Goal: Information Seeking & Learning: Learn about a topic

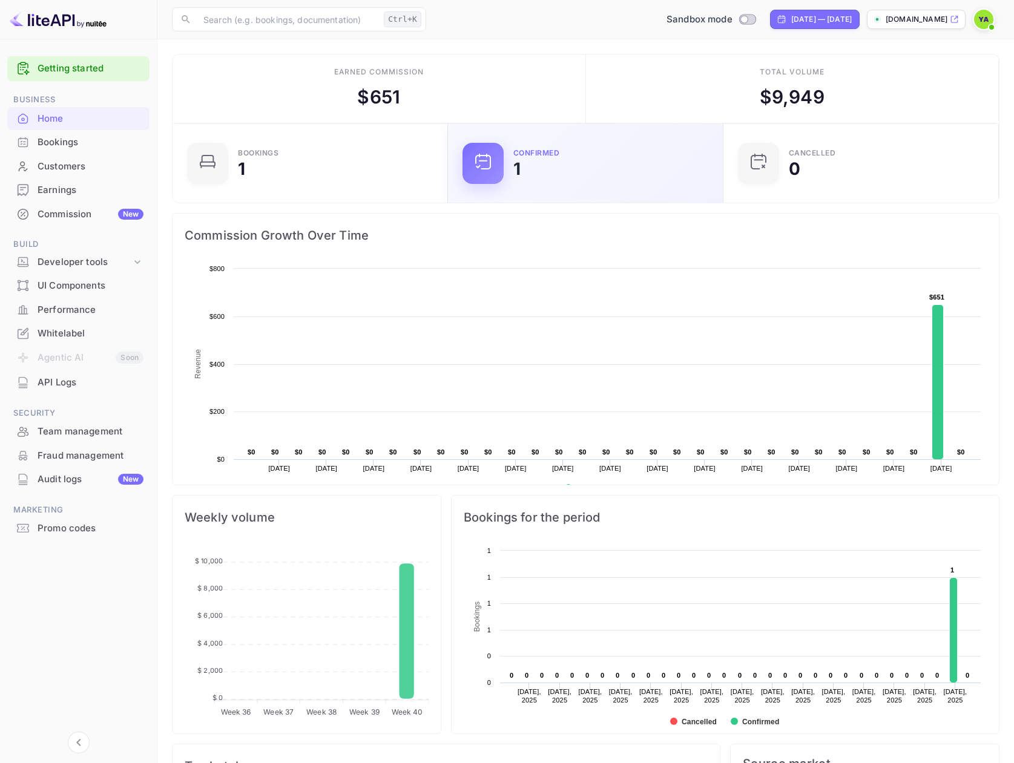
click at [545, 163] on div "Confirmed 1" at bounding box center [610, 164] width 195 height 28
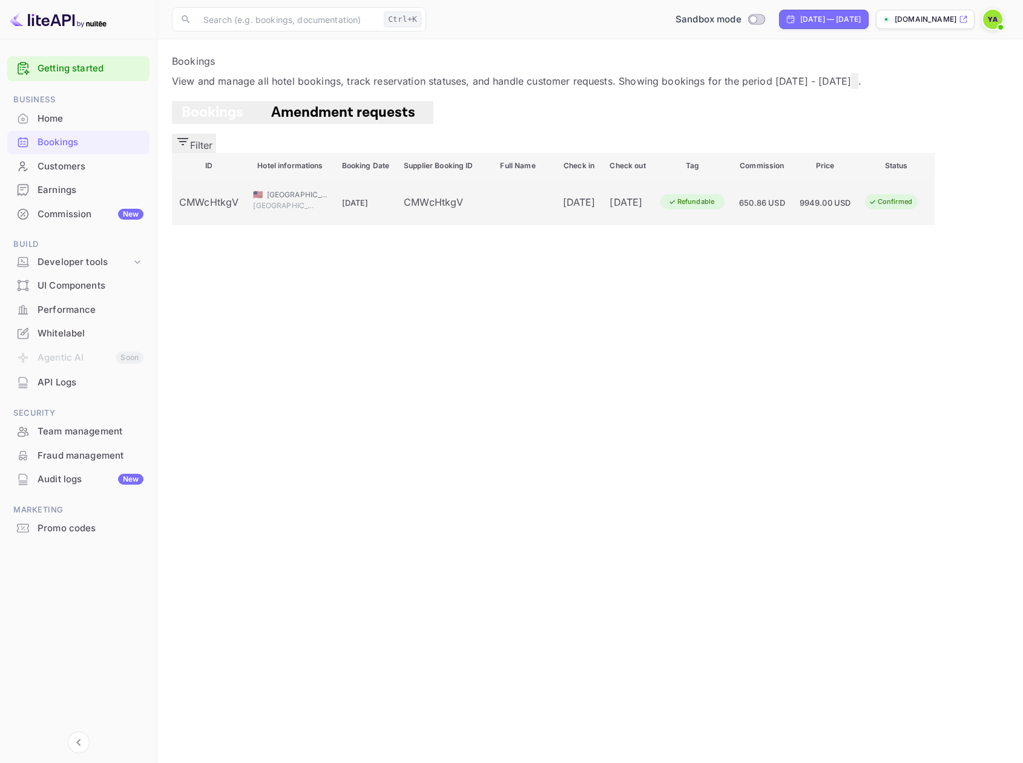
click at [486, 210] on td "booking table" at bounding box center [518, 202] width 75 height 47
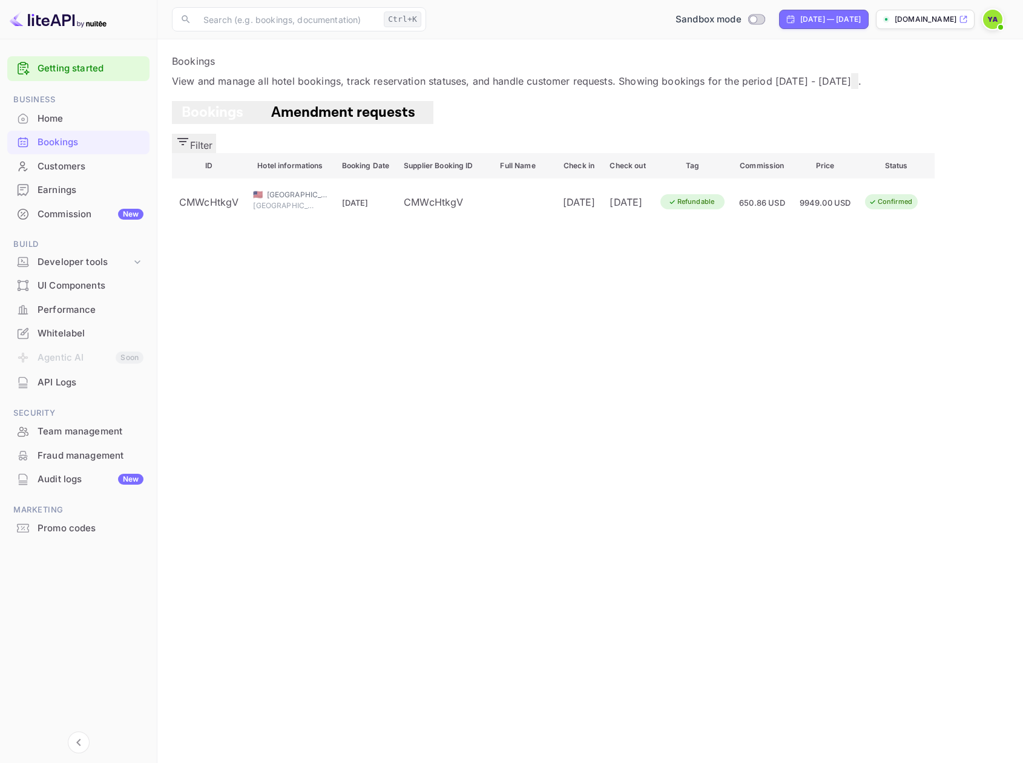
scroll to position [294, 0]
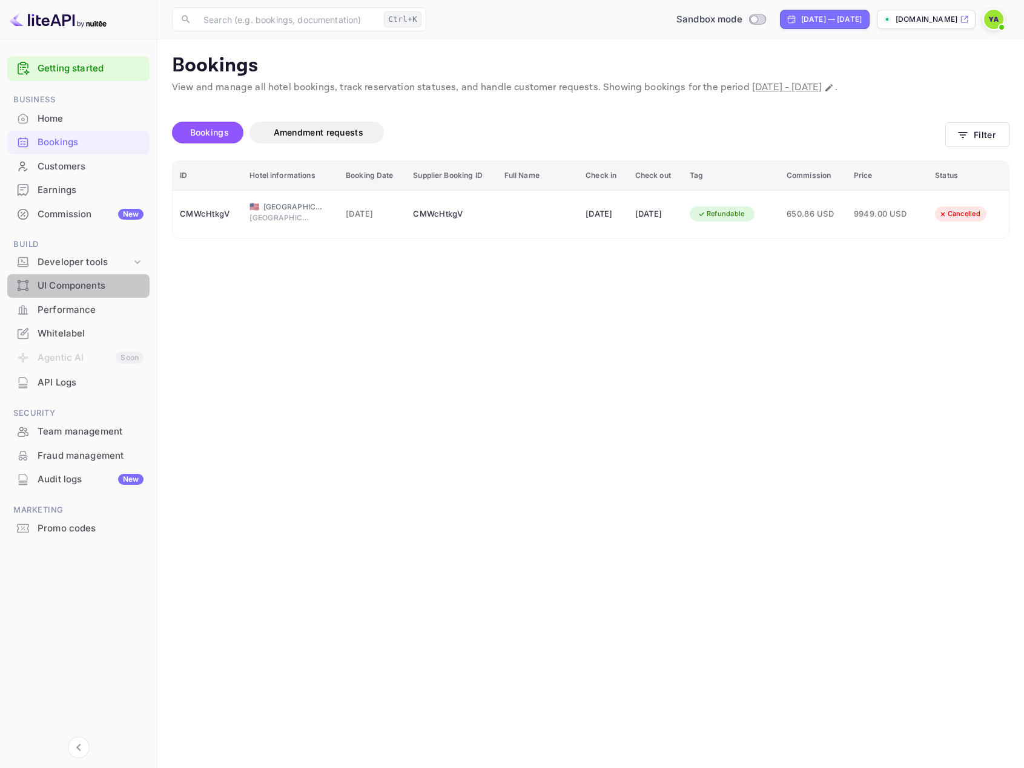
click at [52, 285] on div "UI Components" at bounding box center [91, 286] width 106 height 14
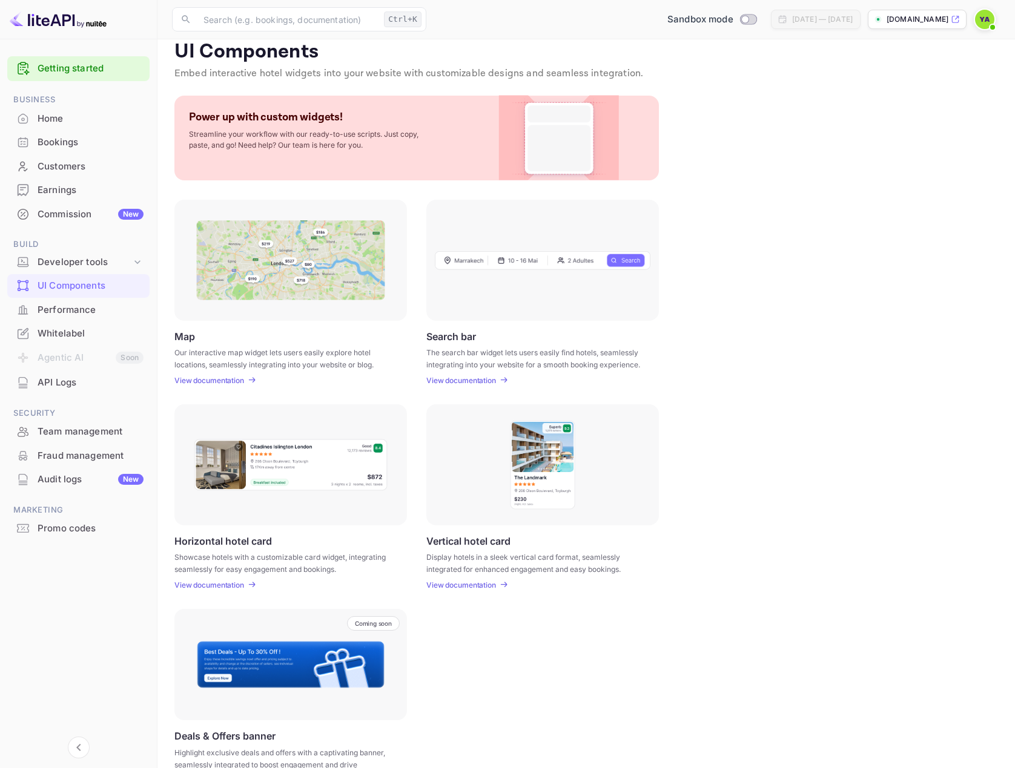
scroll to position [48, 0]
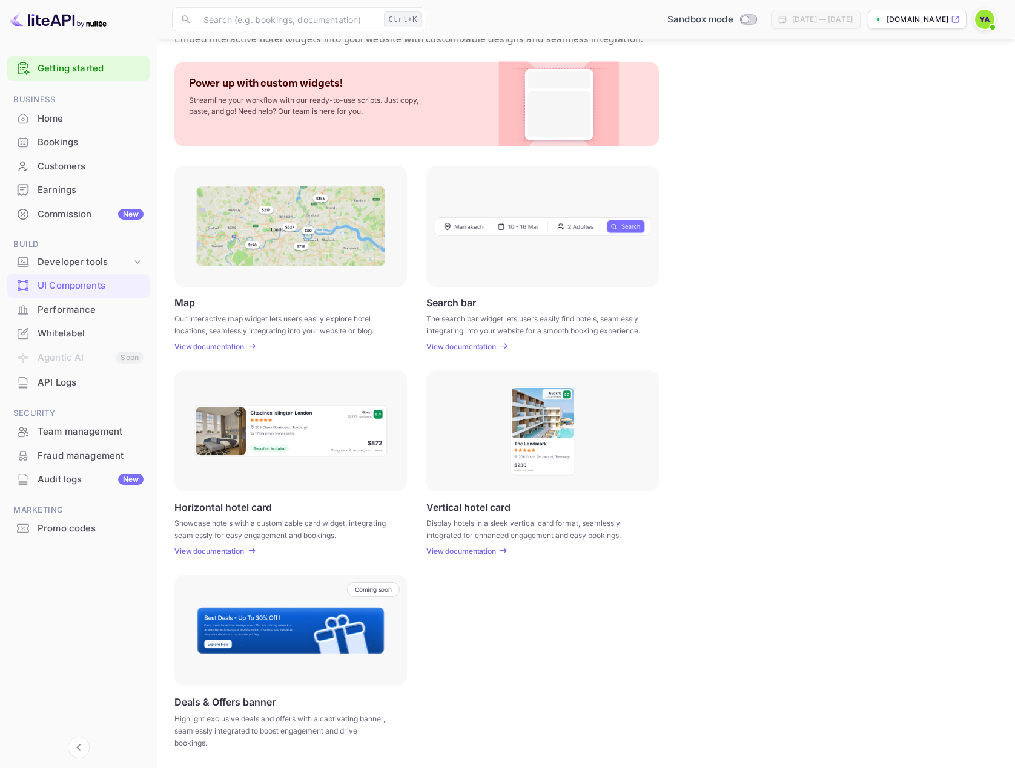
click at [456, 552] on p "View documentation" at bounding box center [461, 551] width 70 height 9
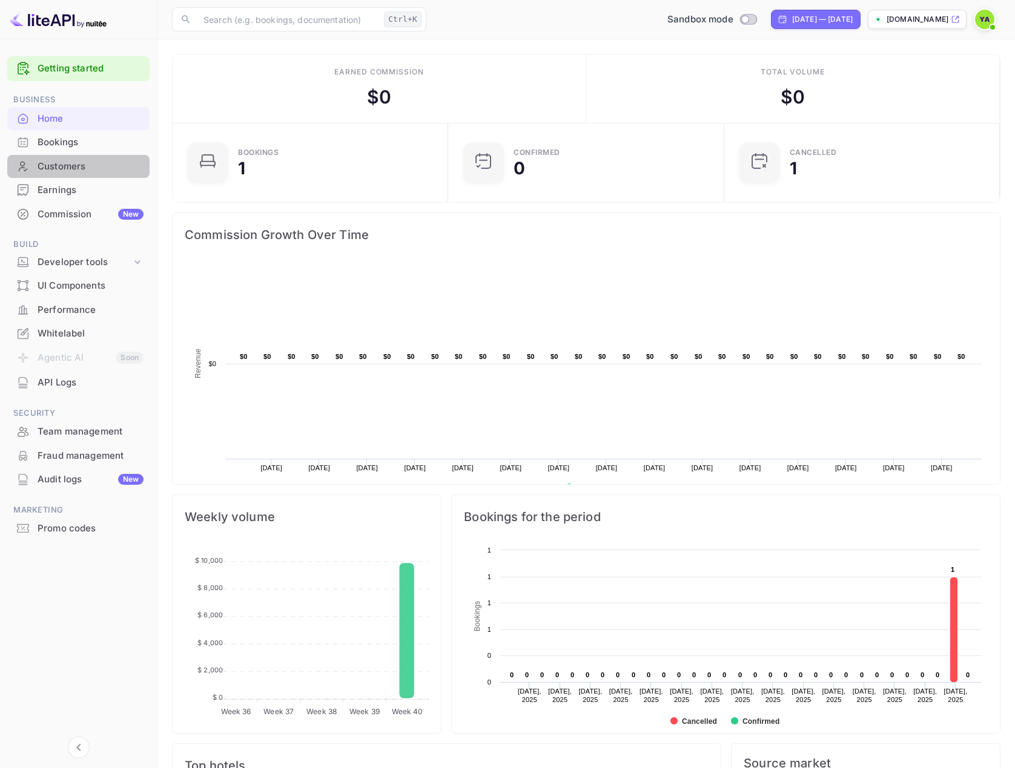
click at [59, 170] on div "Customers" at bounding box center [91, 167] width 106 height 14
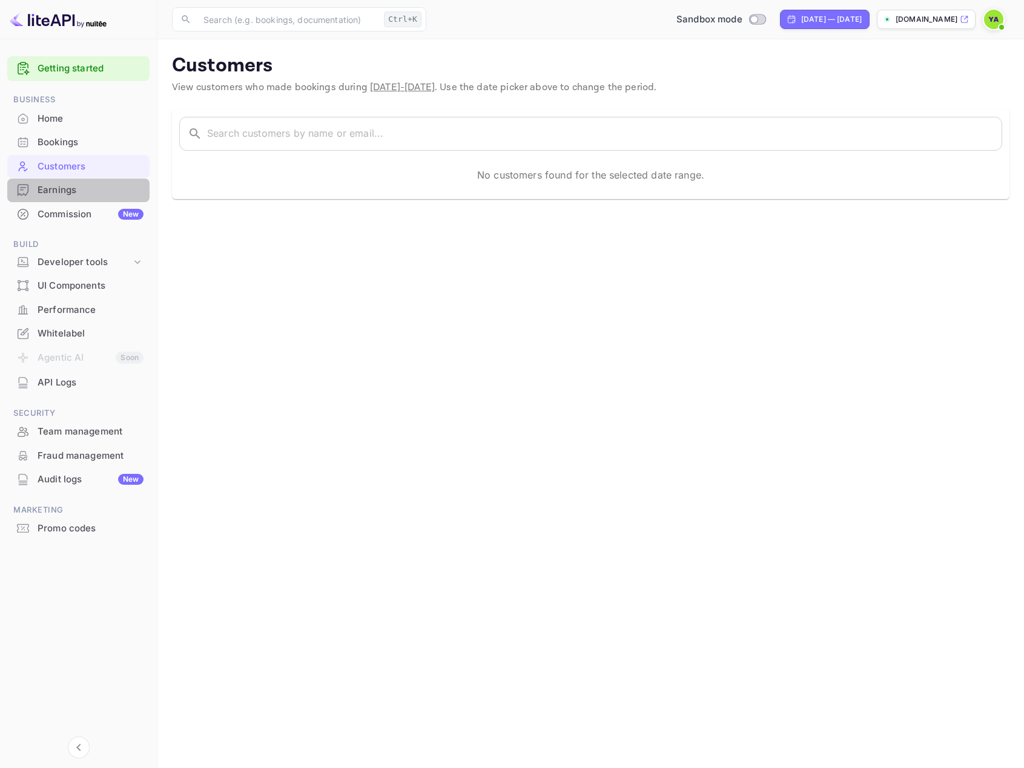
click at [51, 197] on div "Earnings" at bounding box center [91, 190] width 106 height 14
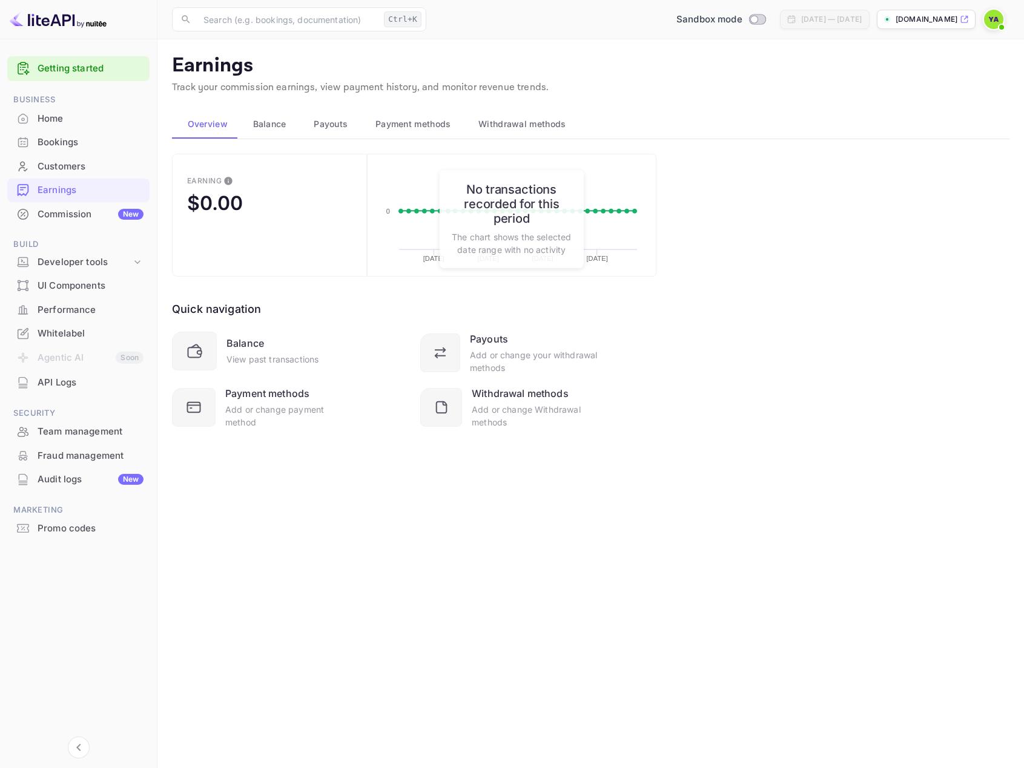
click at [62, 168] on div "Customers" at bounding box center [91, 167] width 106 height 14
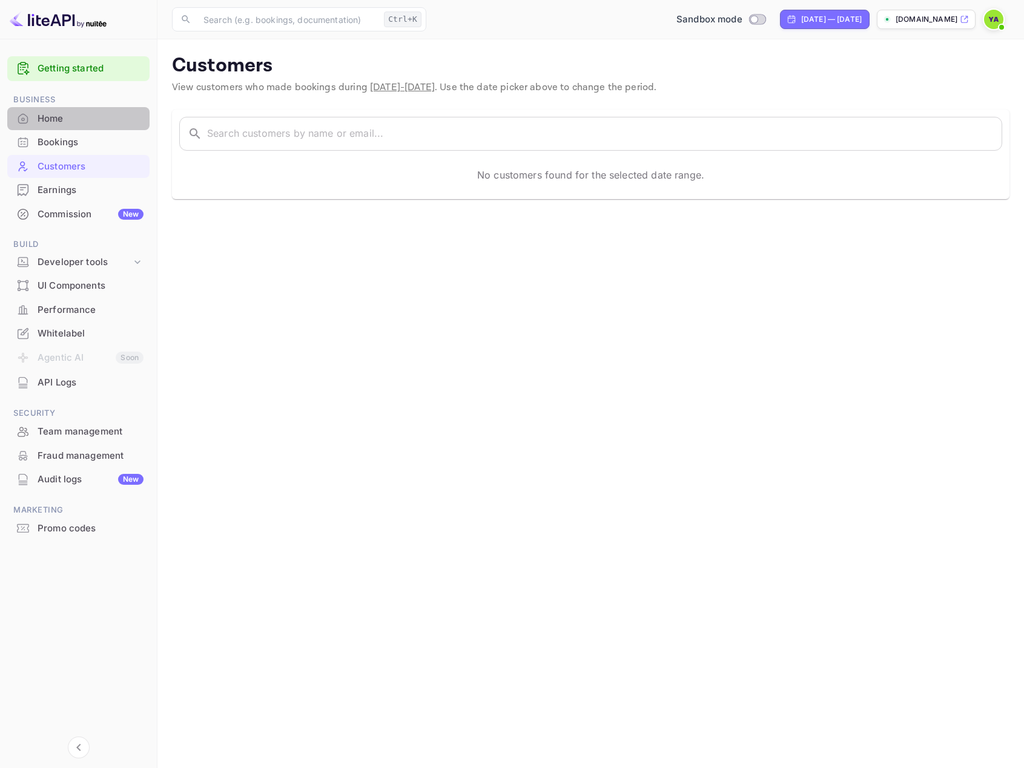
click at [65, 118] on div "Home" at bounding box center [91, 119] width 106 height 14
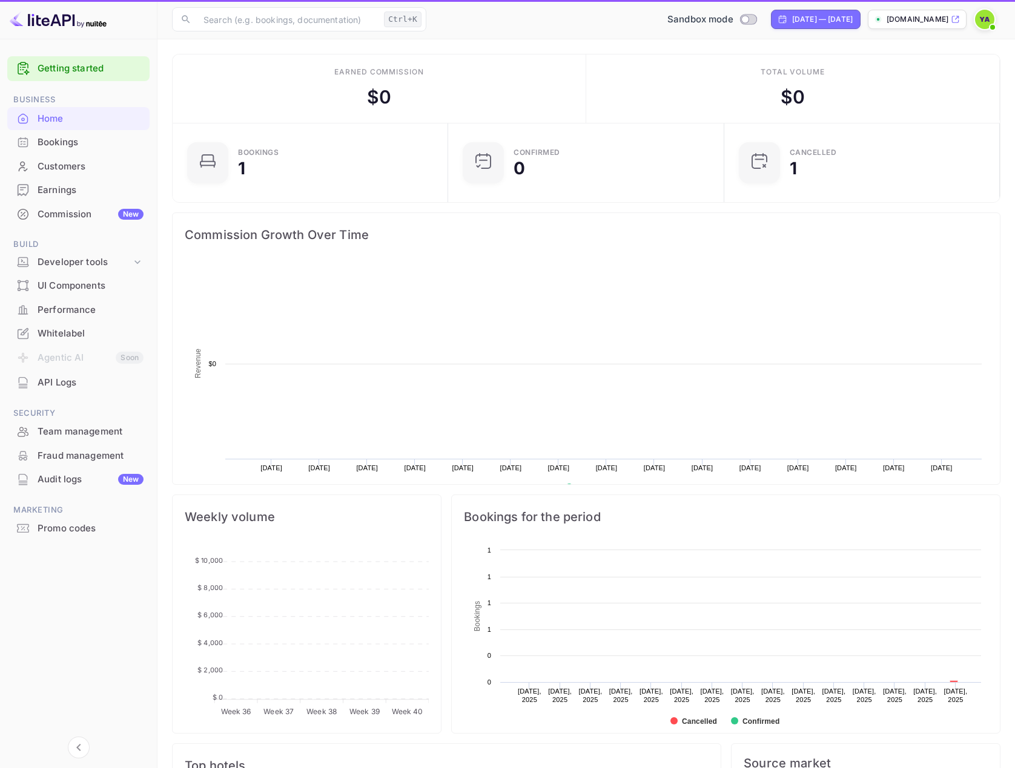
scroll to position [188, 260]
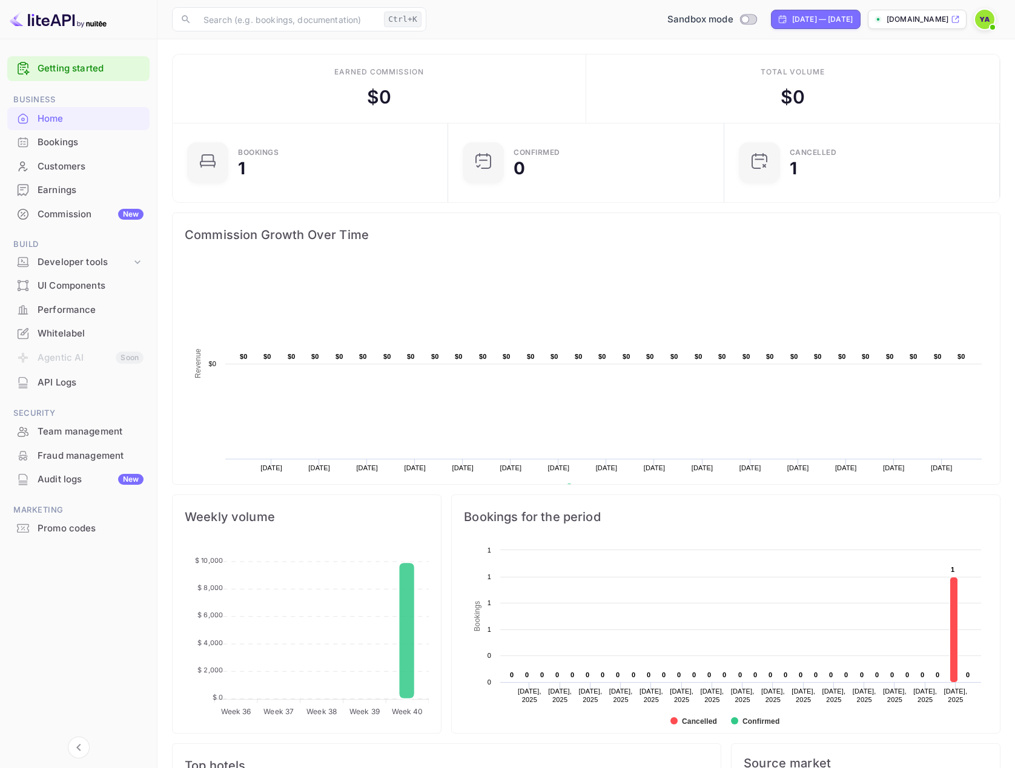
click at [70, 217] on div "Commission New" at bounding box center [91, 215] width 106 height 14
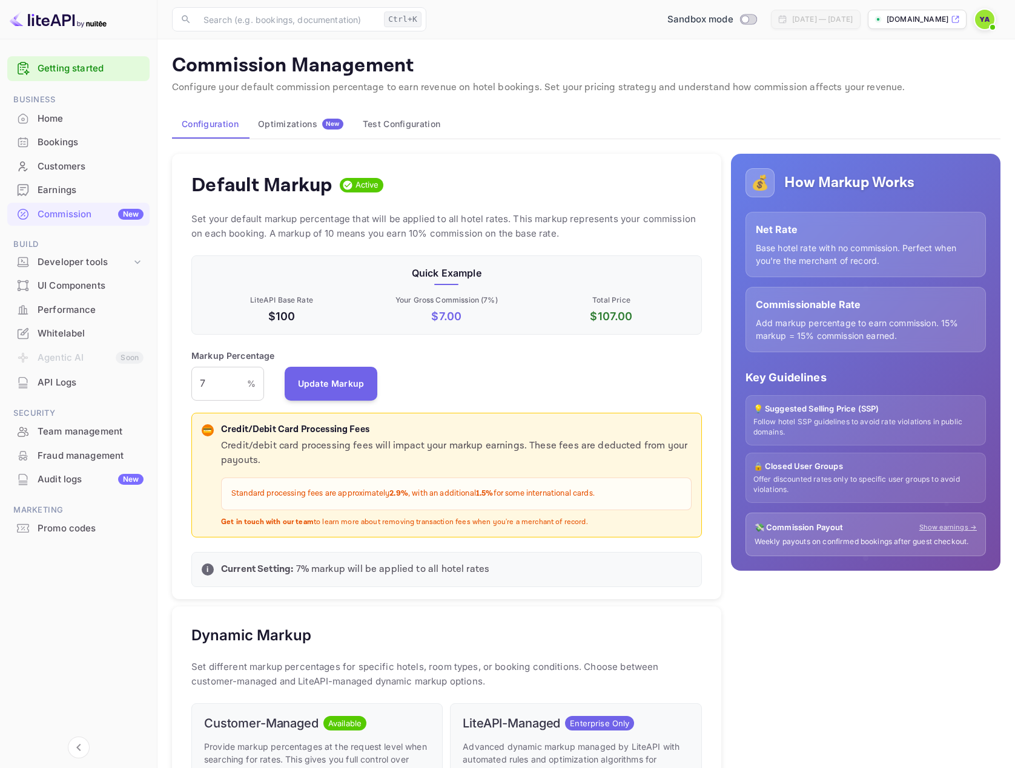
scroll to position [206, 501]
click at [920, 16] on p "[DOMAIN_NAME]" at bounding box center [917, 19] width 62 height 11
click at [91, 266] on div "Developer tools" at bounding box center [85, 262] width 94 height 14
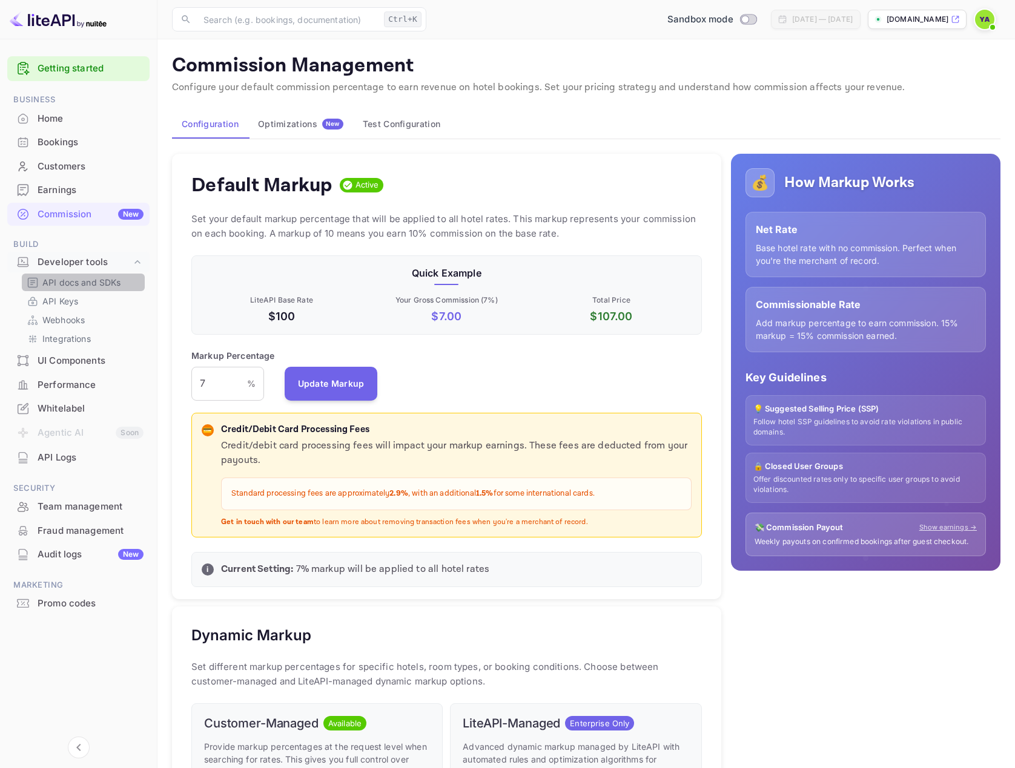
click at [80, 285] on p "API docs and SDKs" at bounding box center [81, 282] width 79 height 13
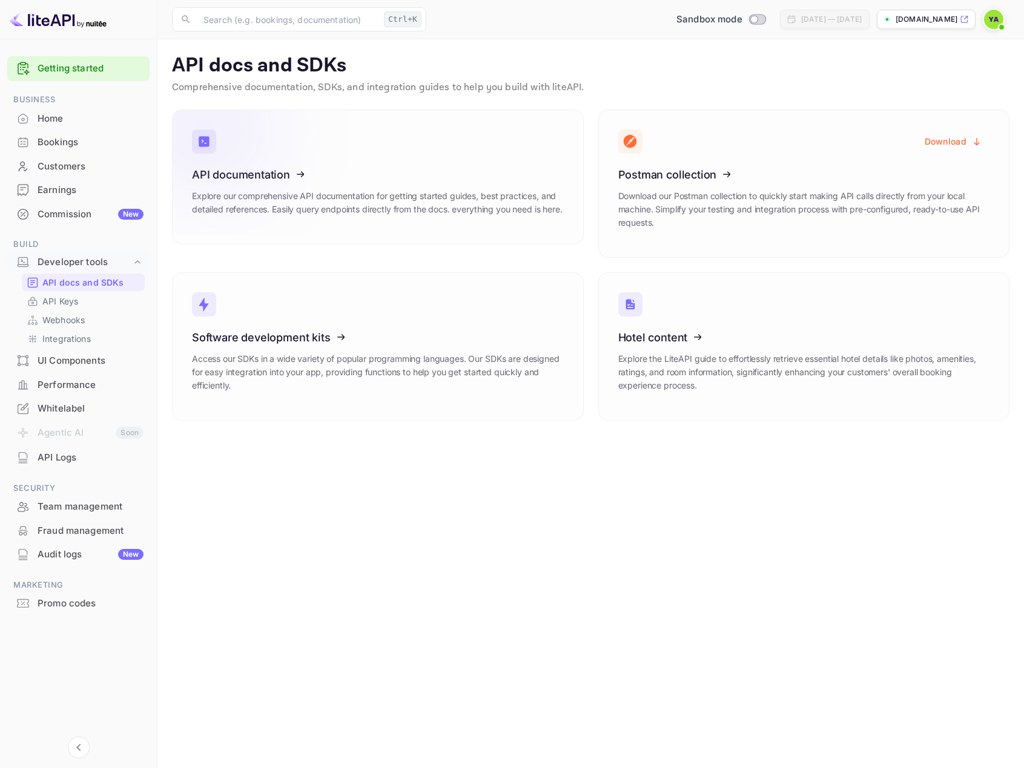
click at [222, 185] on icon at bounding box center [267, 172] width 188 height 125
click at [275, 194] on icon at bounding box center [267, 172] width 188 height 125
click at [234, 184] on icon at bounding box center [267, 172] width 188 height 125
click at [70, 304] on p "API Keys" at bounding box center [60, 301] width 36 height 13
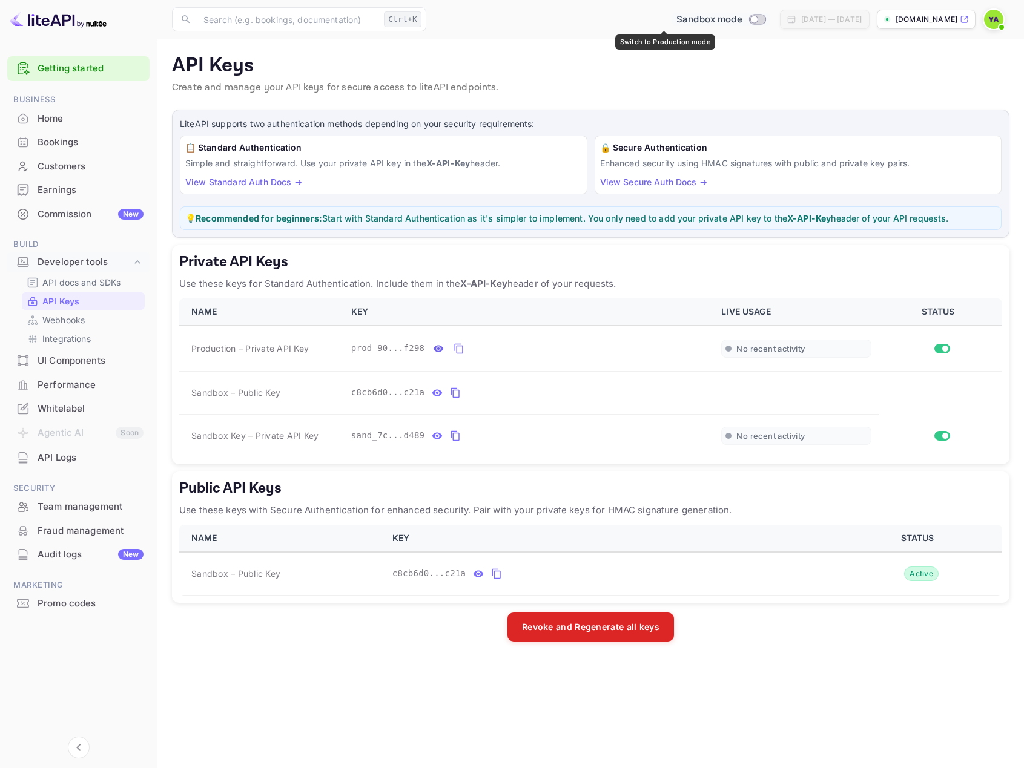
click at [742, 20] on input "Switch to Production mode" at bounding box center [754, 19] width 24 height 8
checkbox input "true"
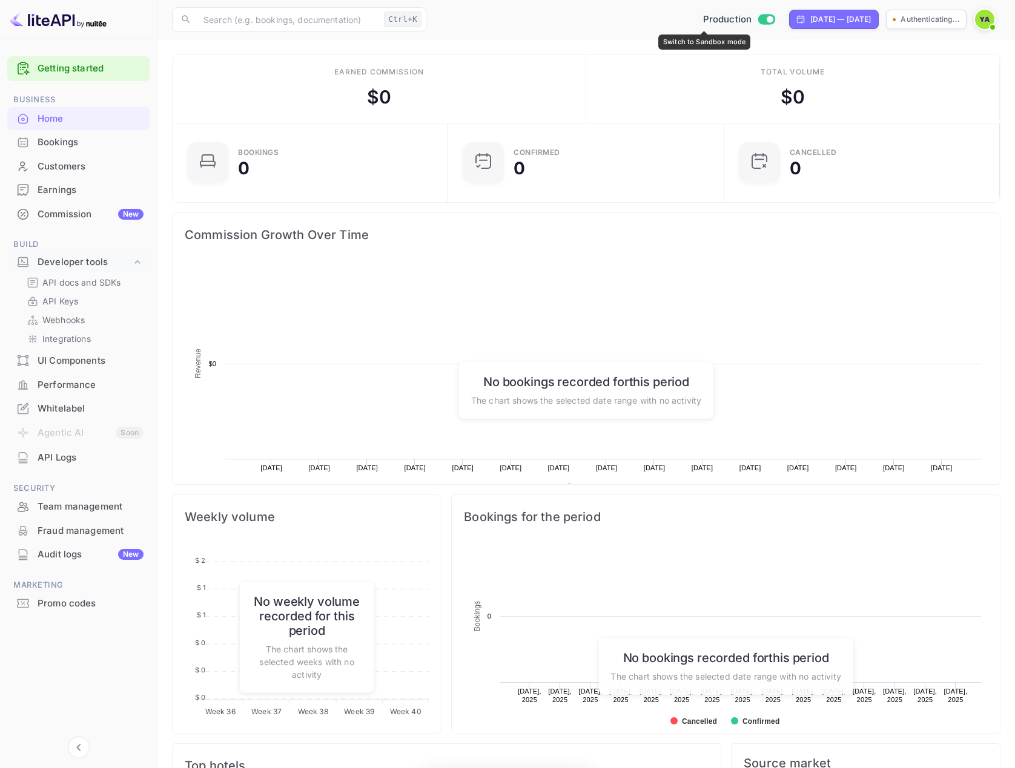
scroll to position [188, 260]
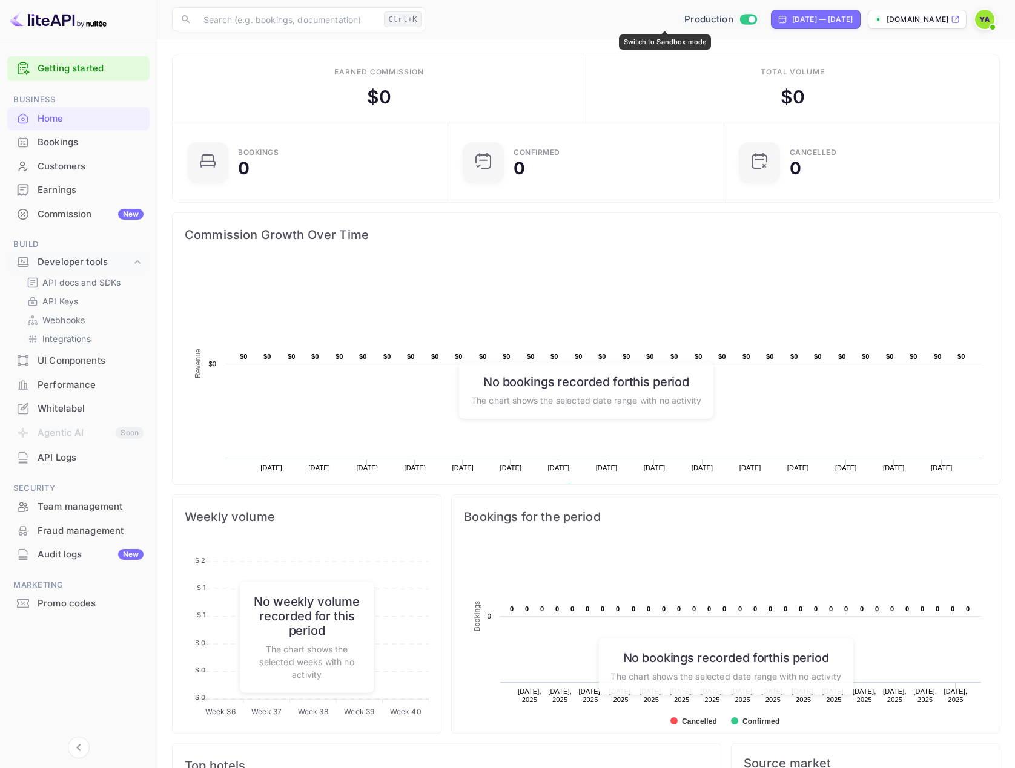
click at [739, 18] on input "Switch to Sandbox mode" at bounding box center [751, 19] width 24 height 8
checkbox input "false"
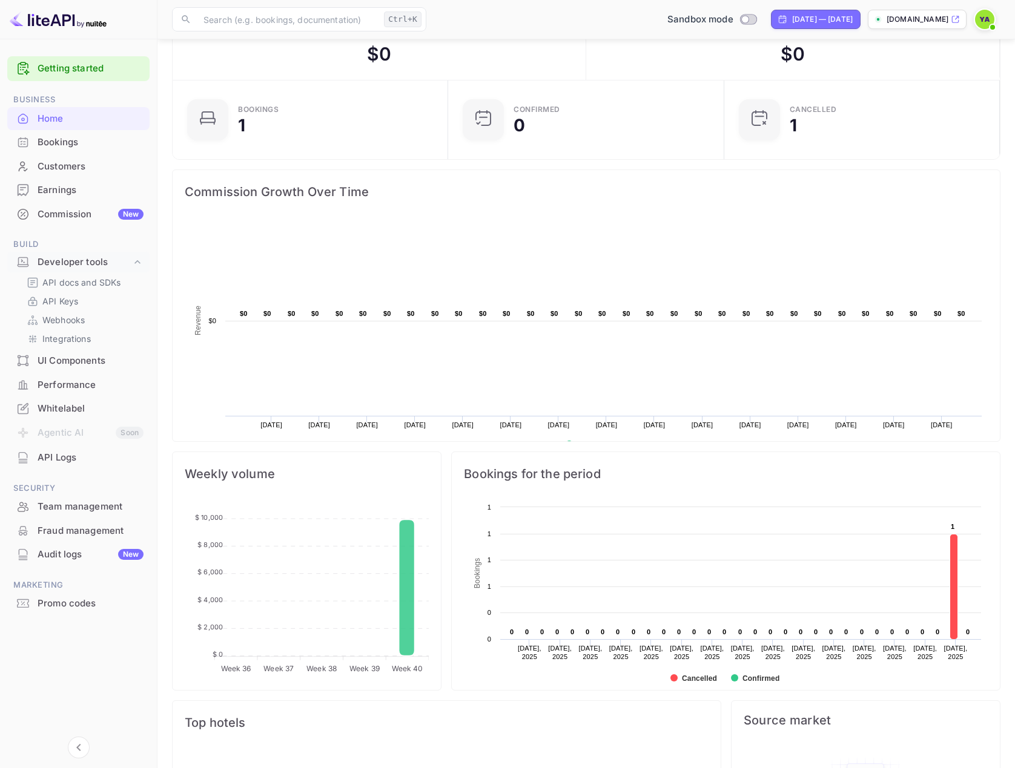
scroll to position [0, 0]
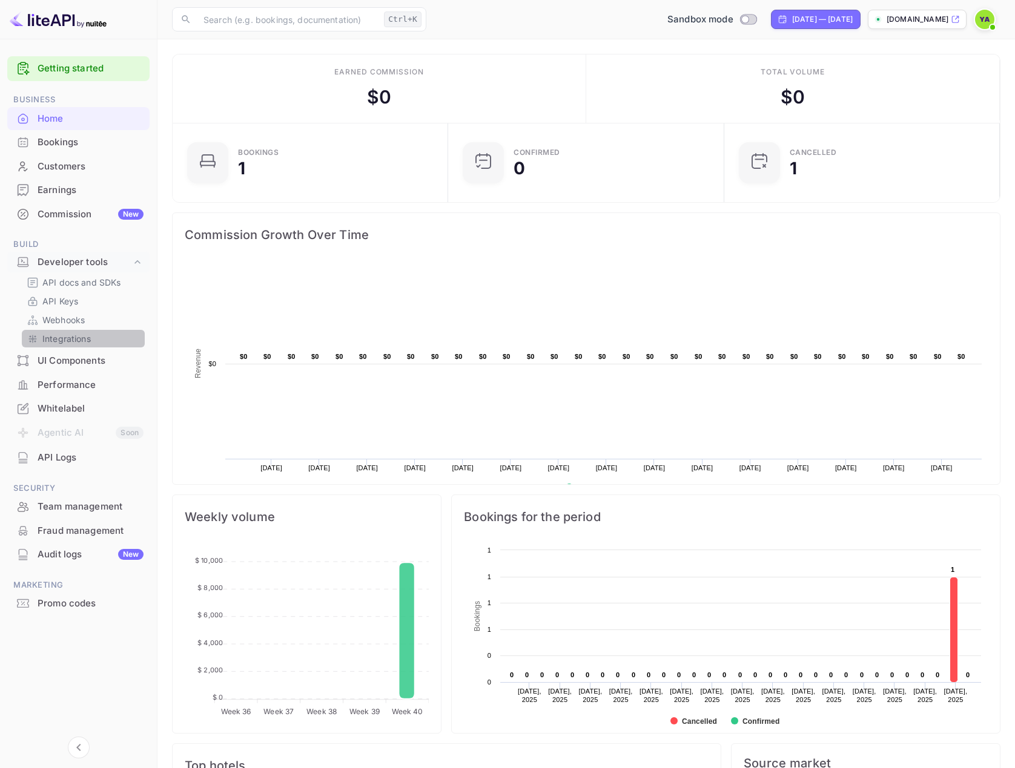
click at [79, 337] on p "Integrations" at bounding box center [66, 338] width 48 height 13
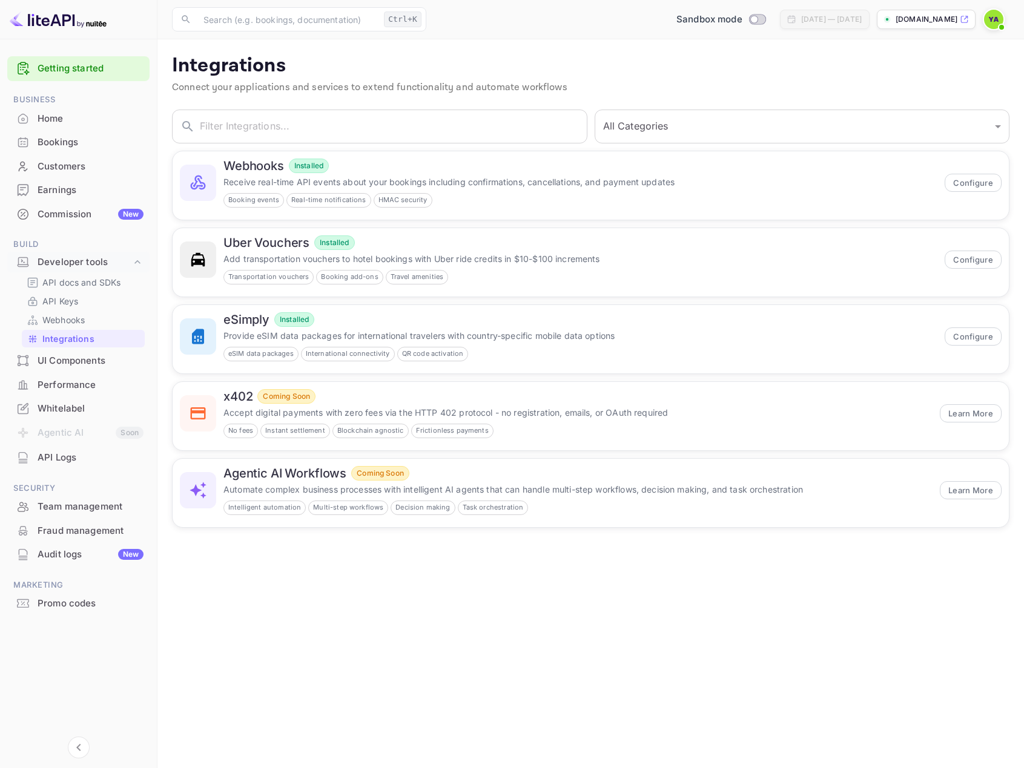
click at [51, 367] on div "UI Components" at bounding box center [91, 361] width 106 height 14
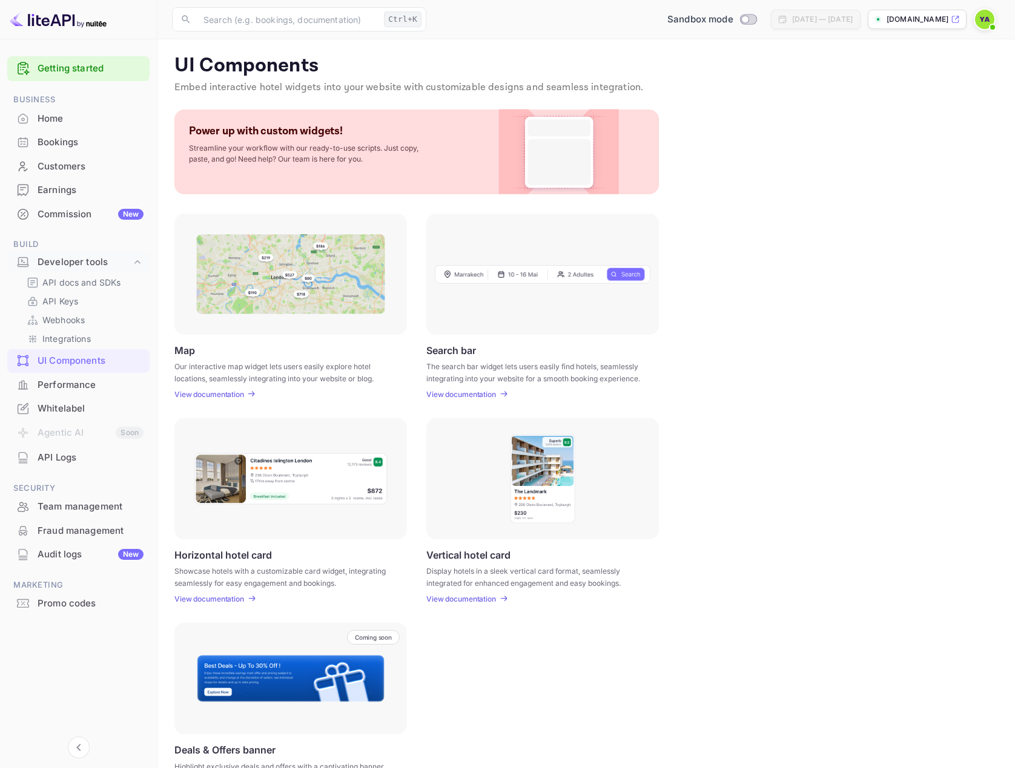
click at [199, 394] on p "View documentation" at bounding box center [209, 394] width 70 height 9
click at [242, 300] on img at bounding box center [290, 274] width 189 height 80
click at [191, 396] on p "View documentation" at bounding box center [209, 394] width 70 height 9
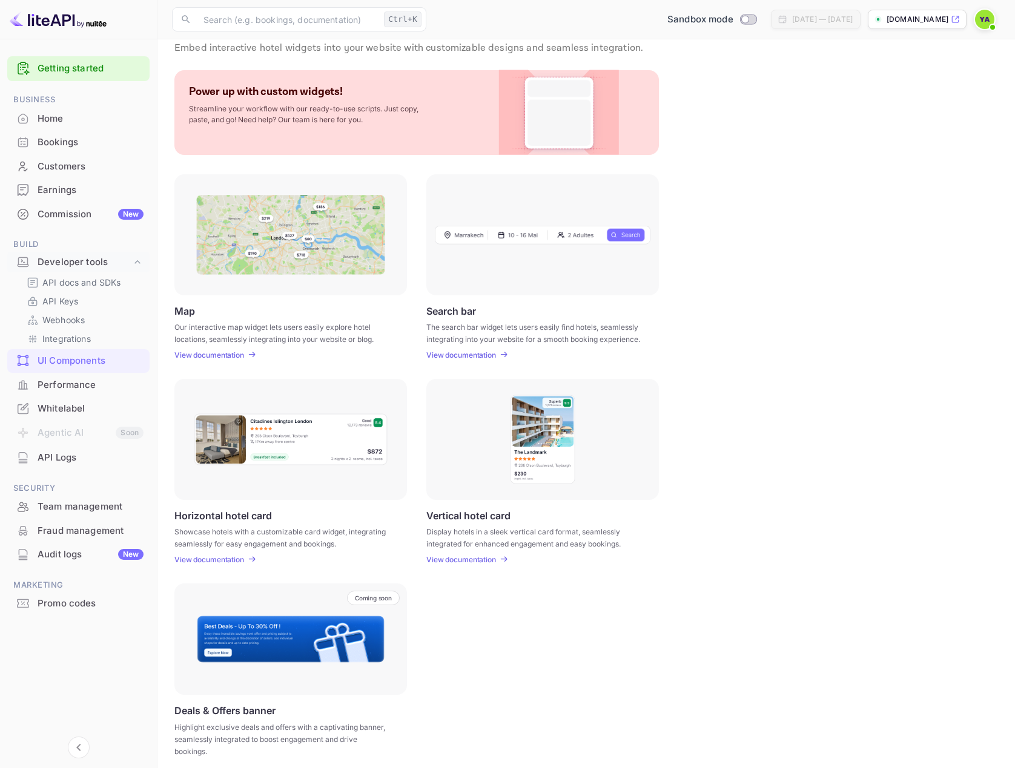
scroll to position [48, 0]
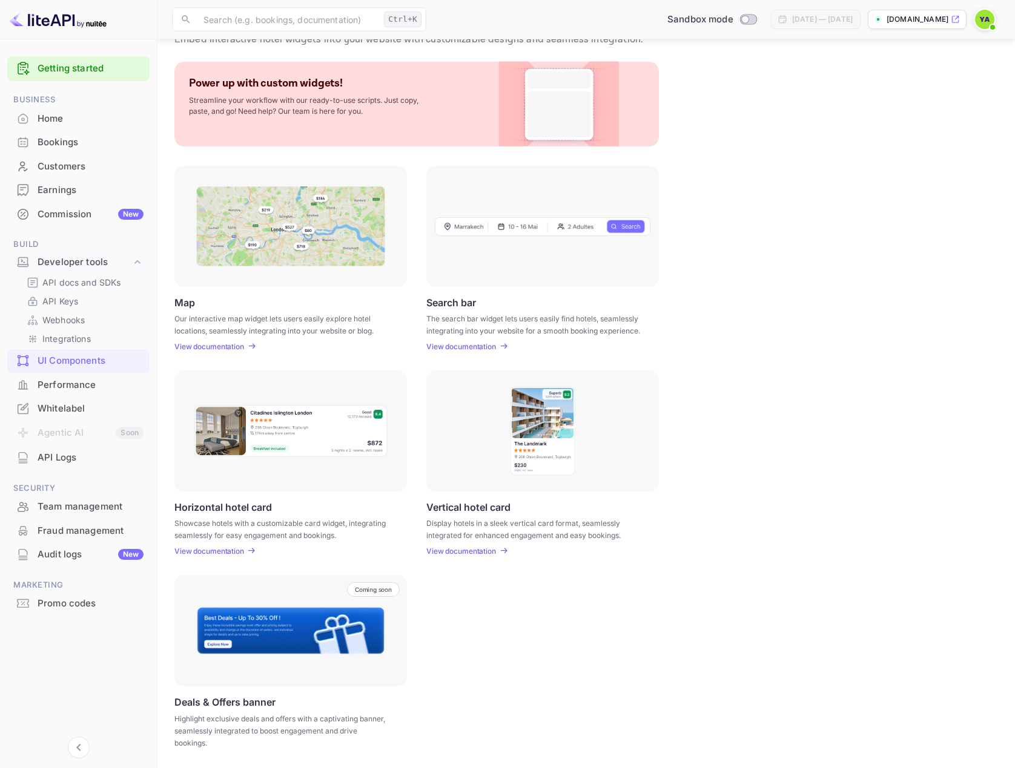
click at [225, 549] on p "View documentation" at bounding box center [209, 551] width 70 height 9
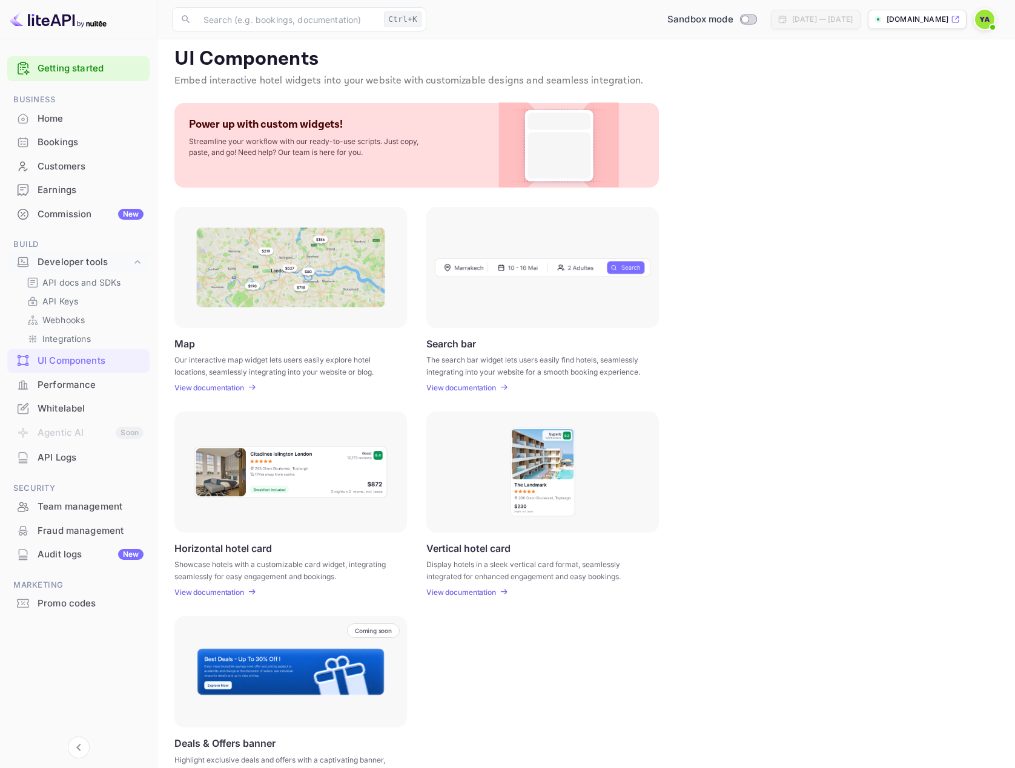
scroll to position [0, 0]
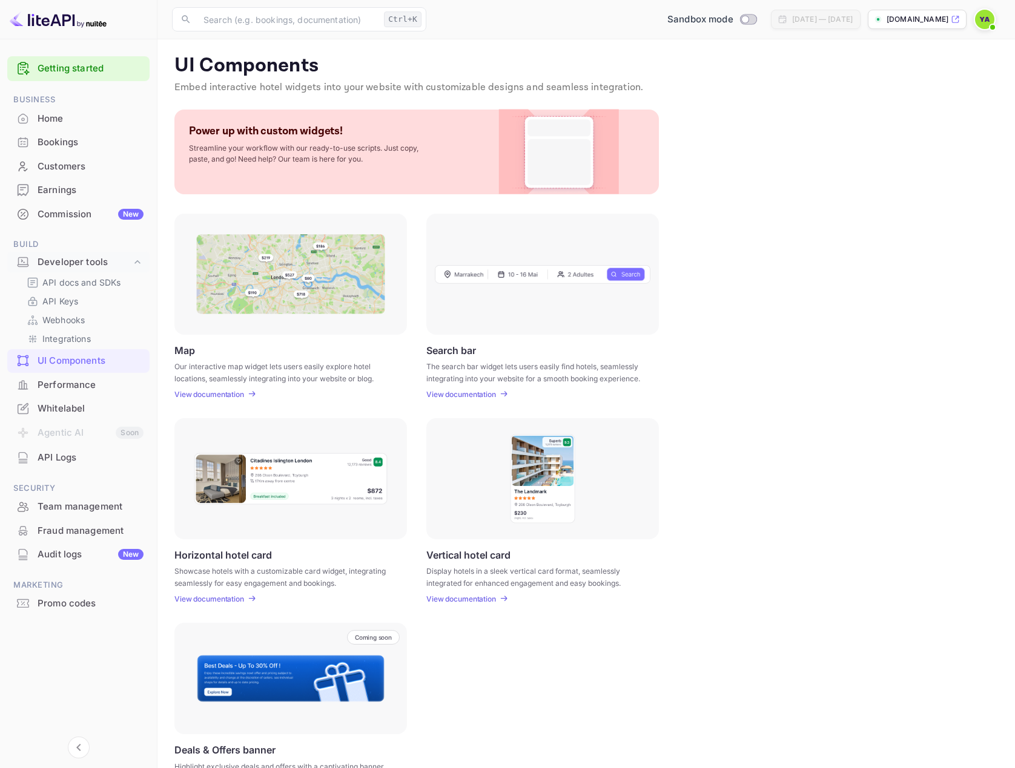
click at [886, 24] on p "[DOMAIN_NAME]" at bounding box center [917, 19] width 62 height 11
click at [191, 395] on p "View documentation" at bounding box center [209, 394] width 70 height 9
click at [90, 285] on p "API docs and SDKs" at bounding box center [81, 282] width 79 height 13
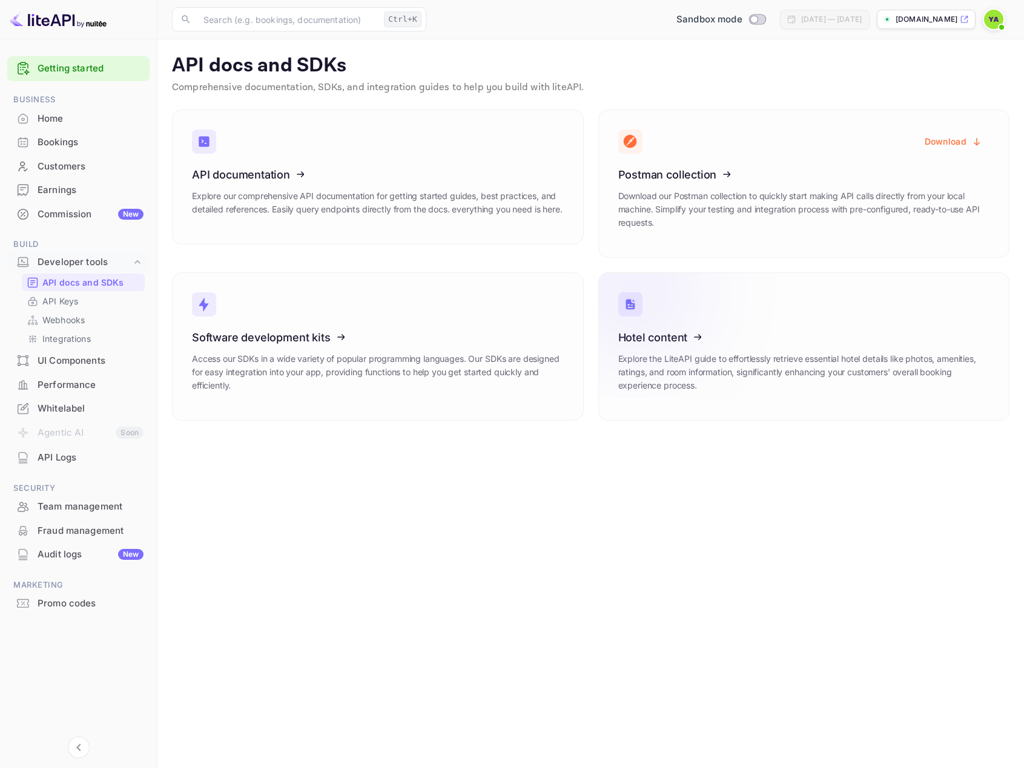
click at [692, 329] on icon at bounding box center [693, 335] width 188 height 125
click at [242, 141] on icon at bounding box center [207, 129] width 88 height 43
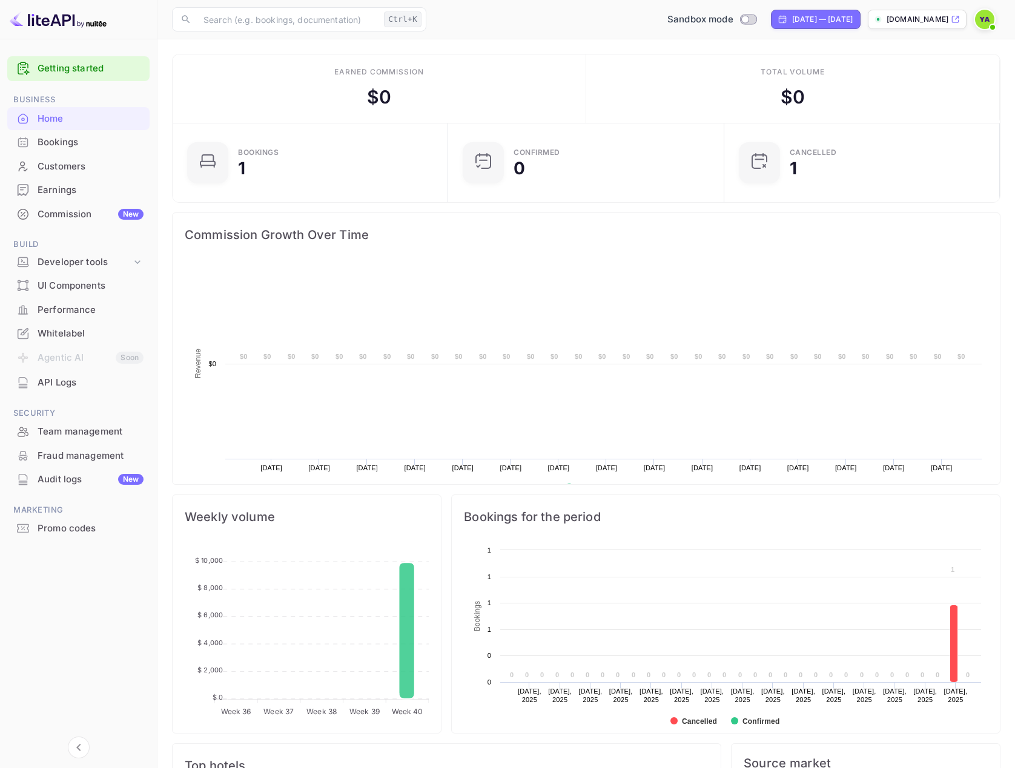
scroll to position [188, 260]
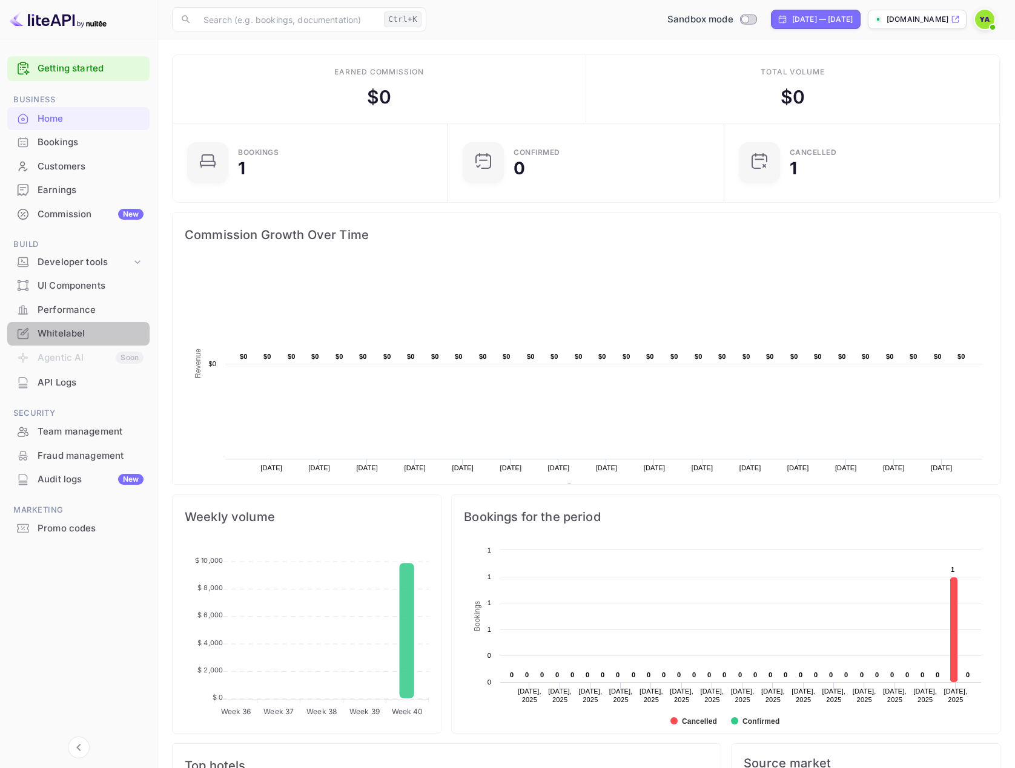
click at [71, 335] on div "Whitelabel" at bounding box center [91, 334] width 106 height 14
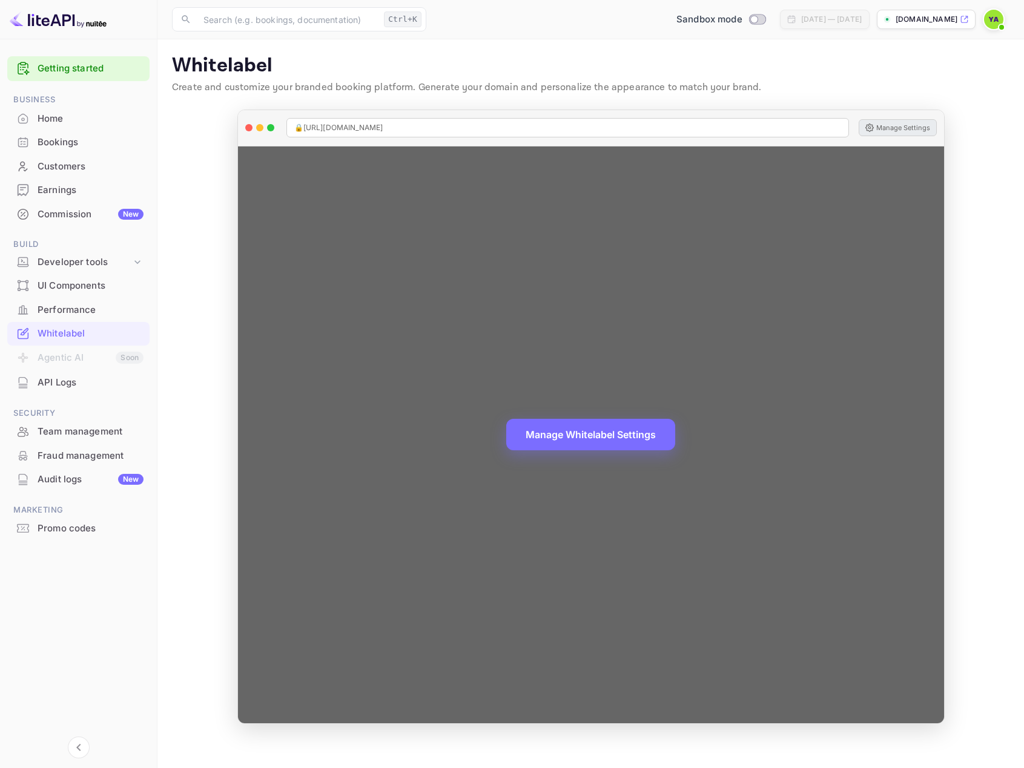
click at [892, 126] on button "Manage Settings" at bounding box center [897, 127] width 78 height 17
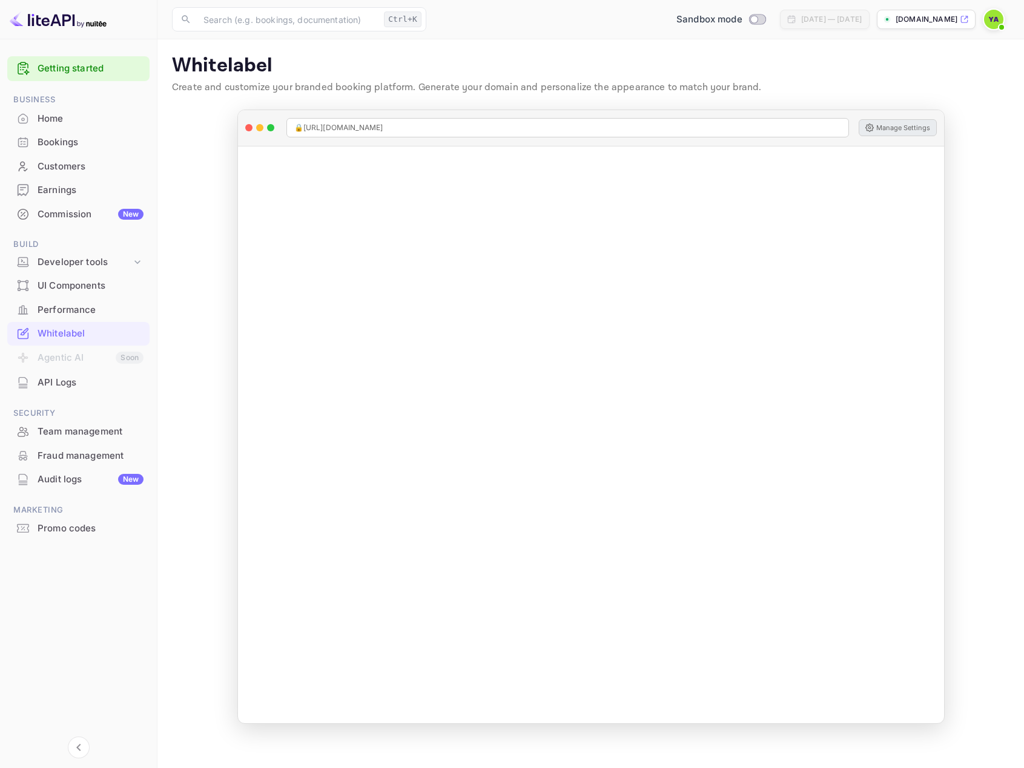
click at [913, 18] on p "[DOMAIN_NAME]" at bounding box center [926, 19] width 62 height 11
